Goal: Navigation & Orientation: Find specific page/section

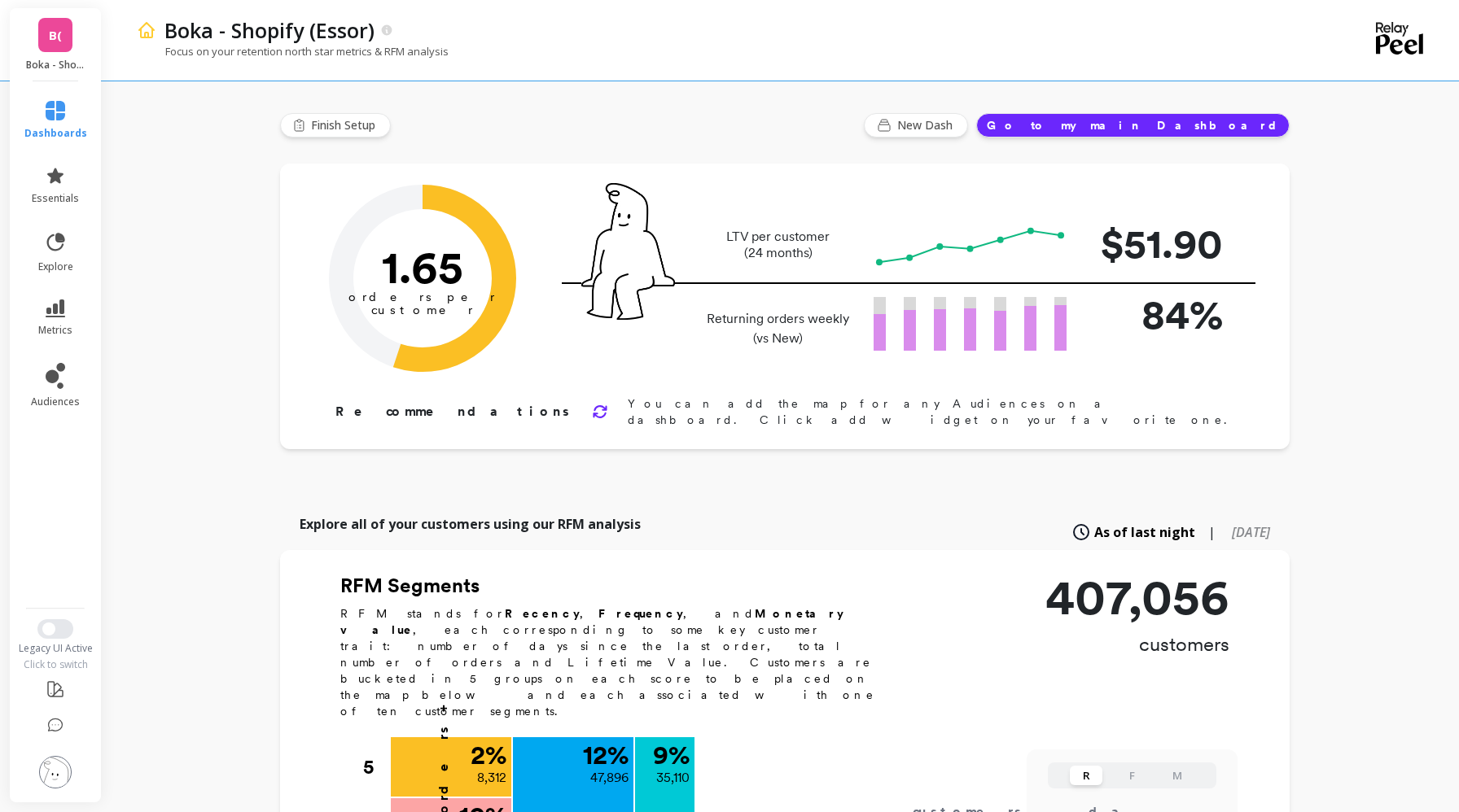
click at [51, 28] on span "B(" at bounding box center [55, 36] width 13 height 19
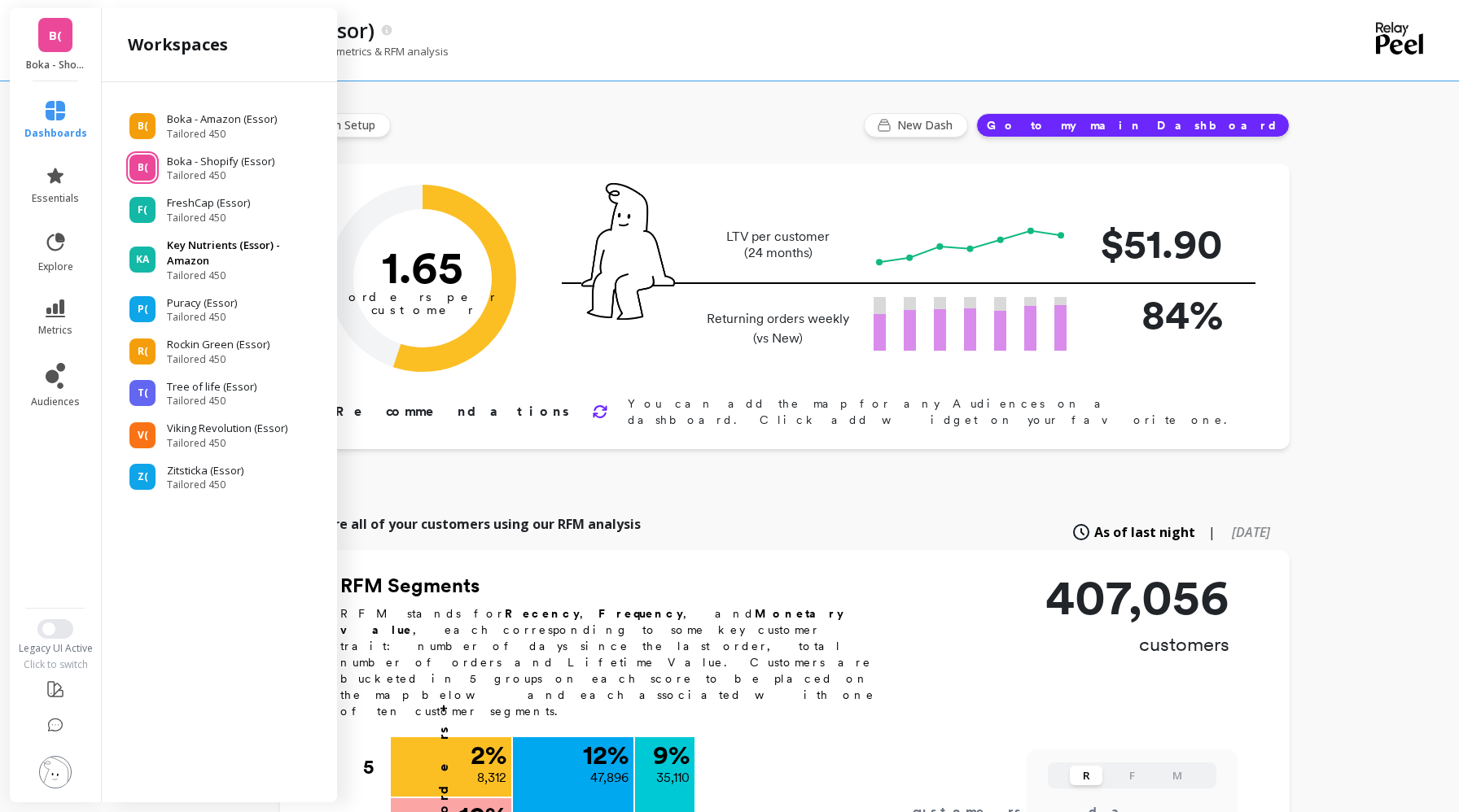
click at [203, 244] on p "Key Nutrients (Essor) - Amazon" at bounding box center [244, 253] width 154 height 31
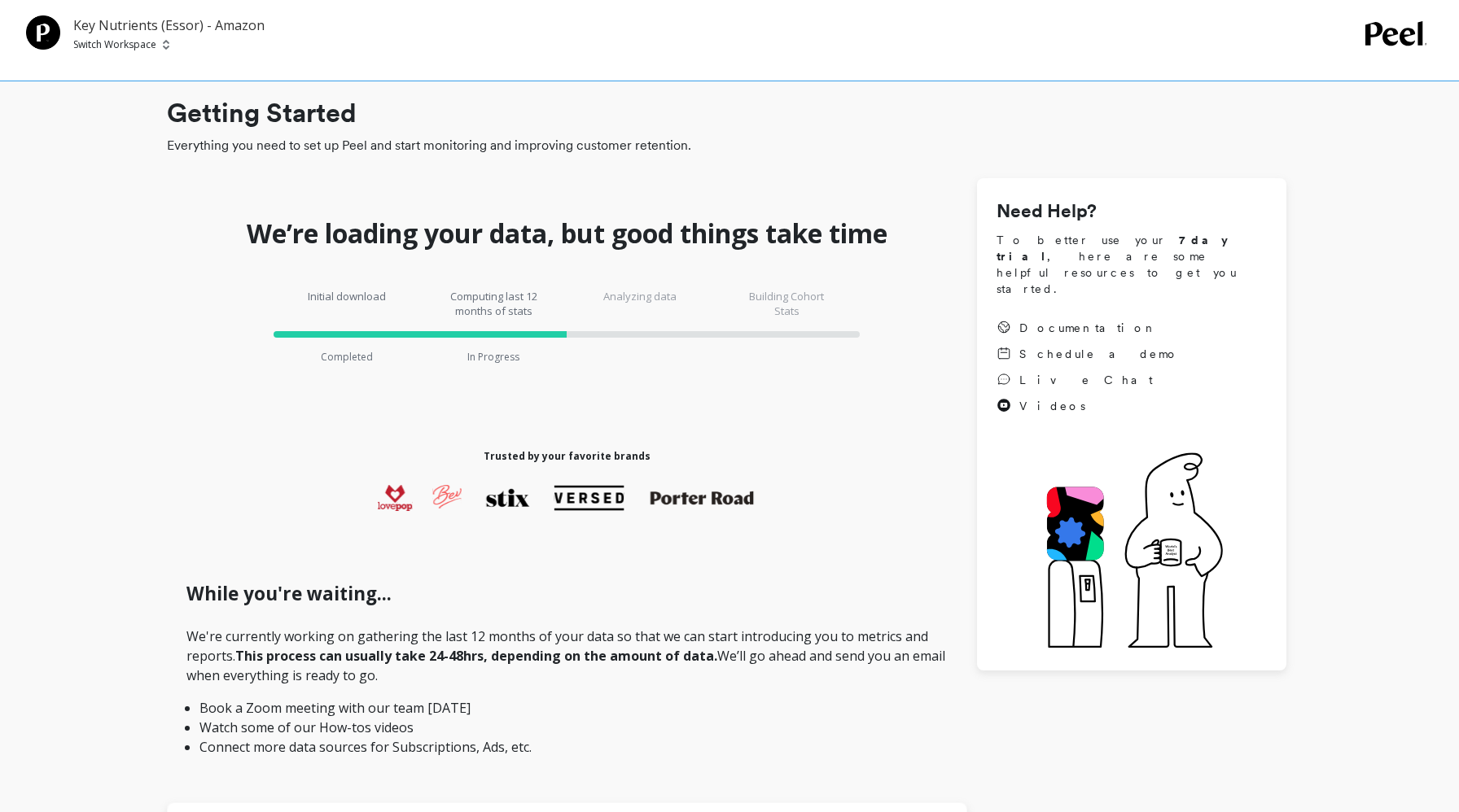
click at [102, 30] on p "Key Nutrients (Essor) - Amazon" at bounding box center [169, 25] width 192 height 19
click at [105, 40] on p "Switch Workspace" at bounding box center [114, 44] width 83 height 13
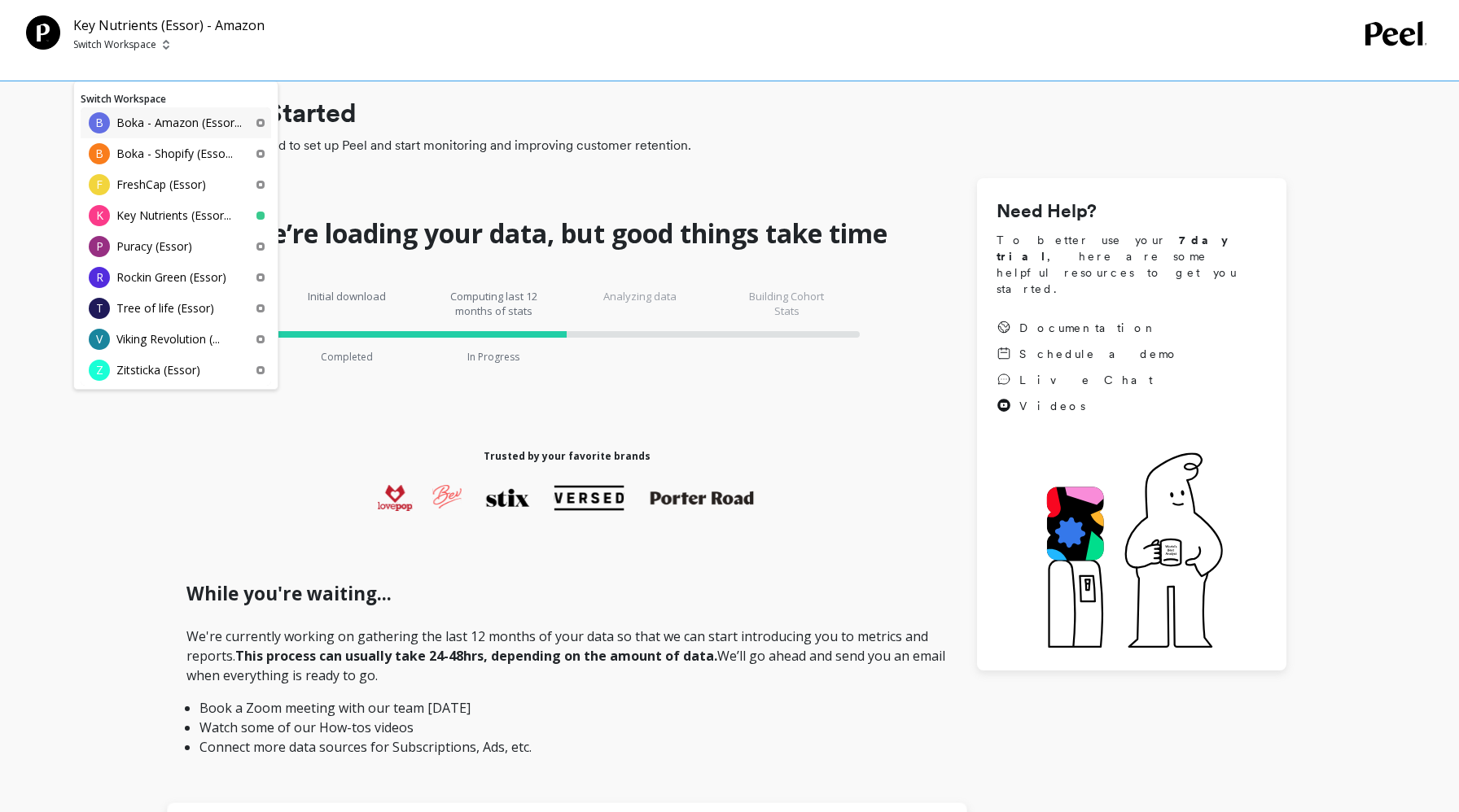
click at [126, 125] on p "Boka - Amazon (Essor..." at bounding box center [179, 122] width 125 height 16
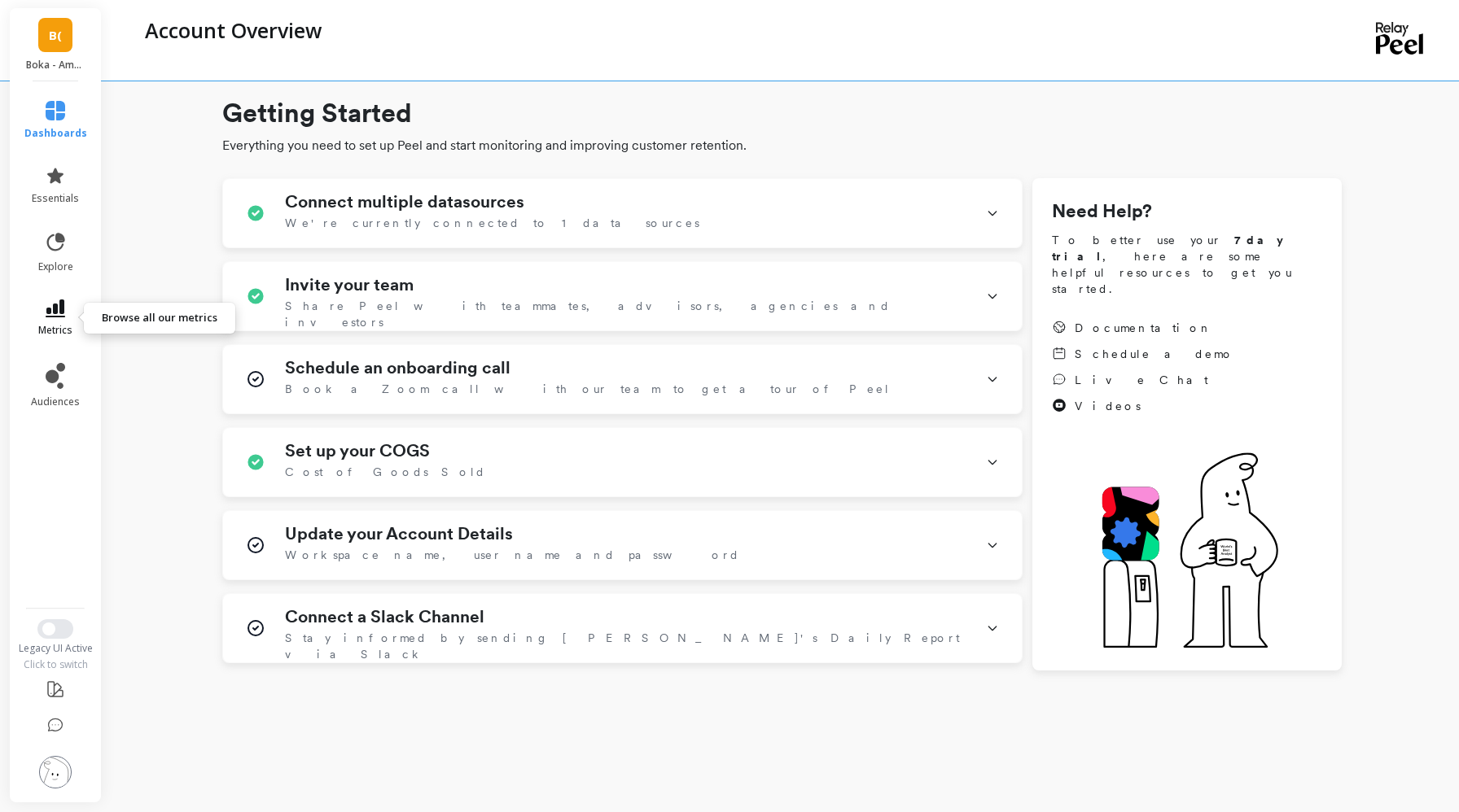
click at [64, 314] on icon at bounding box center [55, 308] width 19 height 18
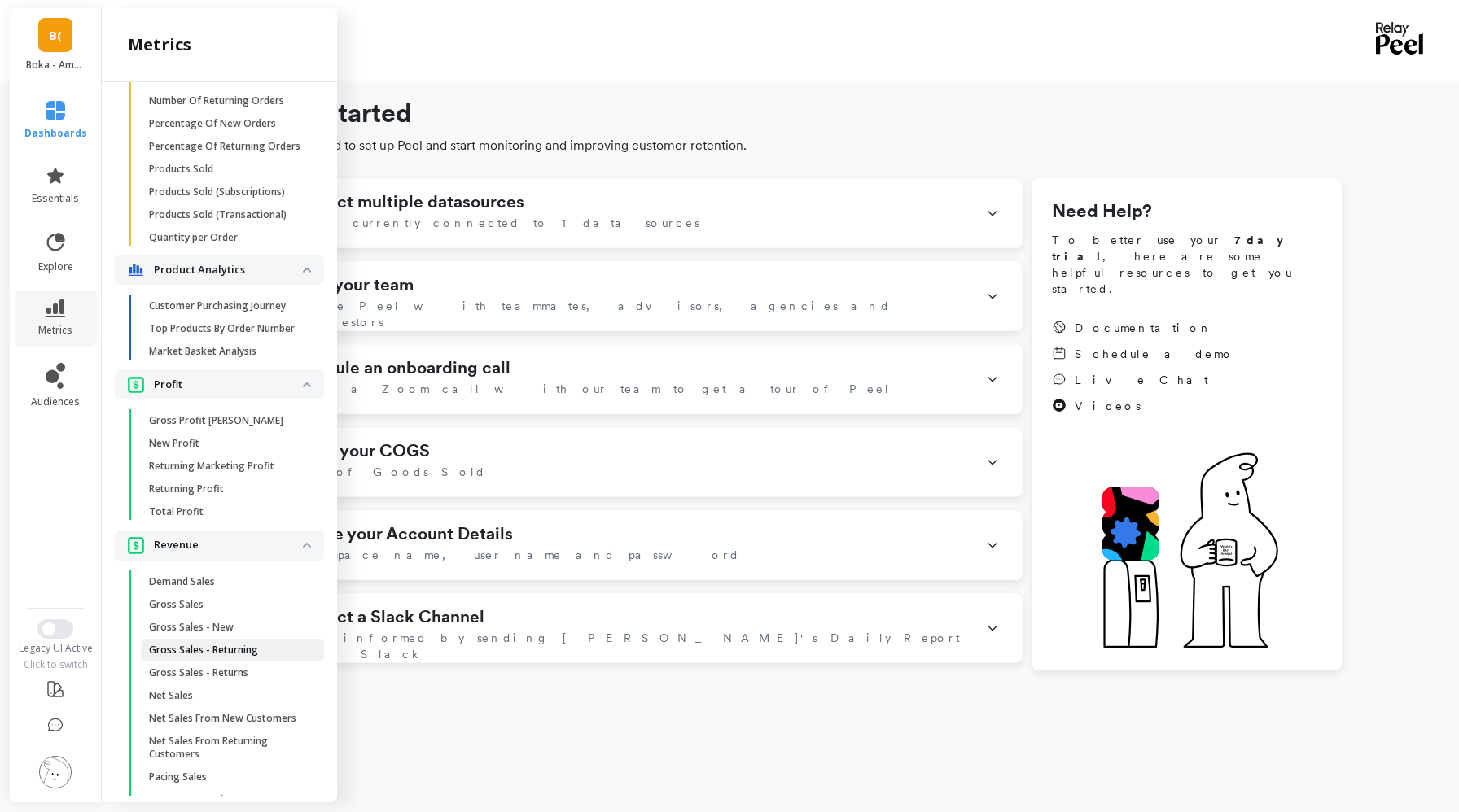
scroll to position [1444, 0]
